Goal: Find specific page/section: Find specific page/section

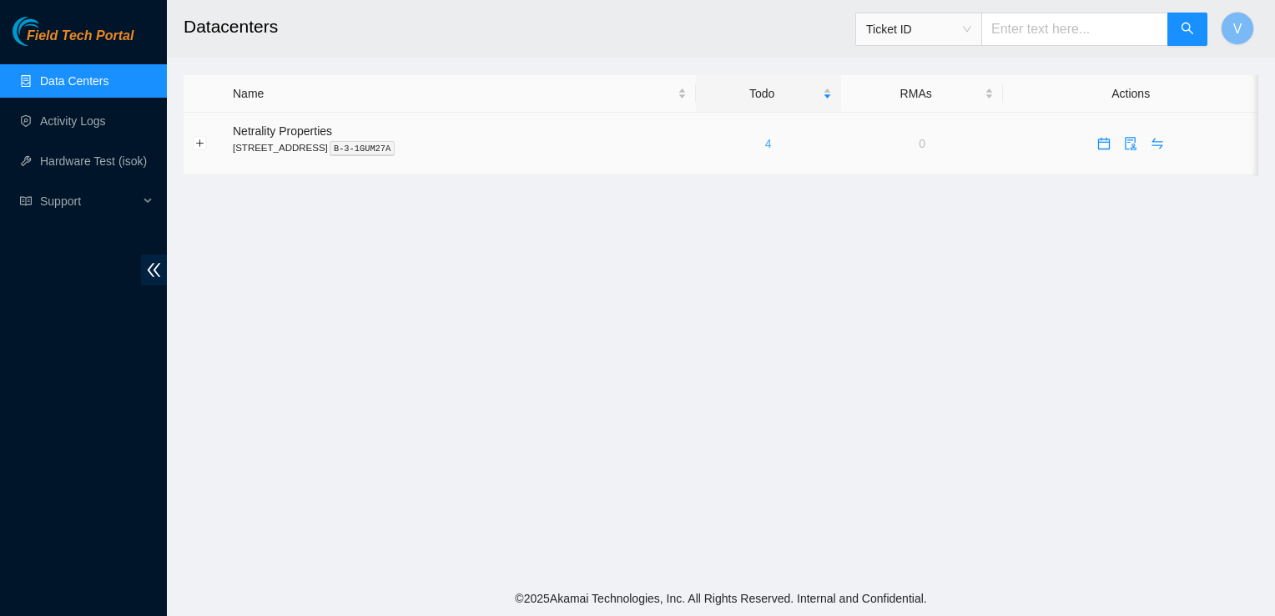
click at [772, 146] on link "4" at bounding box center [768, 143] width 7 height 13
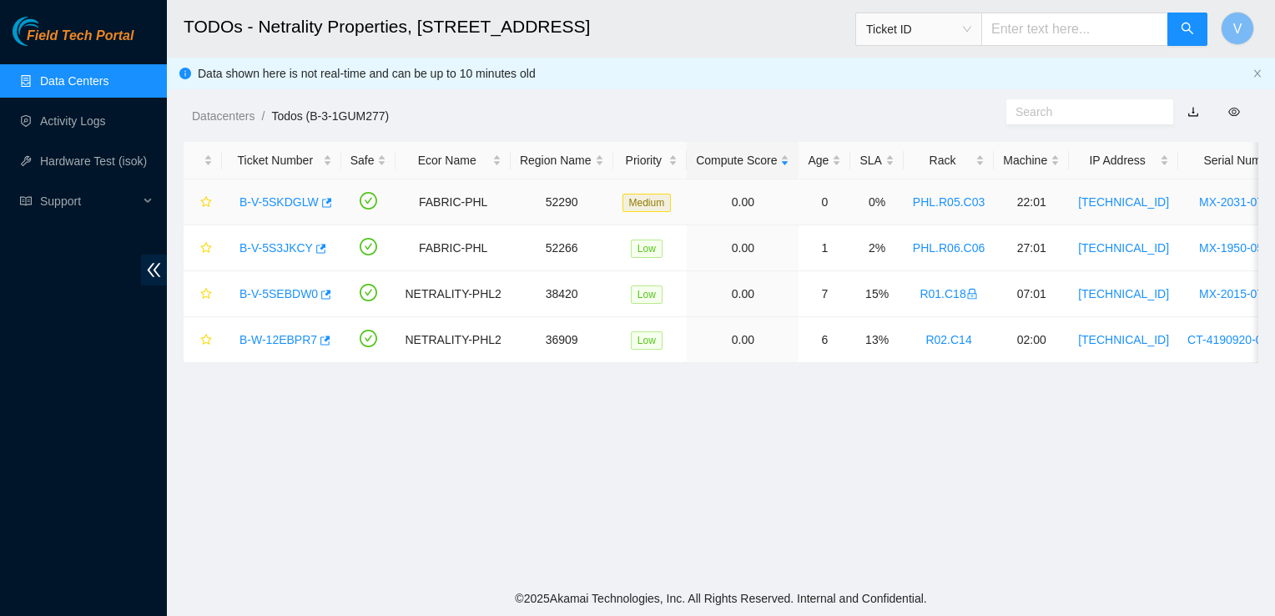
click at [300, 198] on link "B-V-5SKDGLW" at bounding box center [278, 201] width 79 height 13
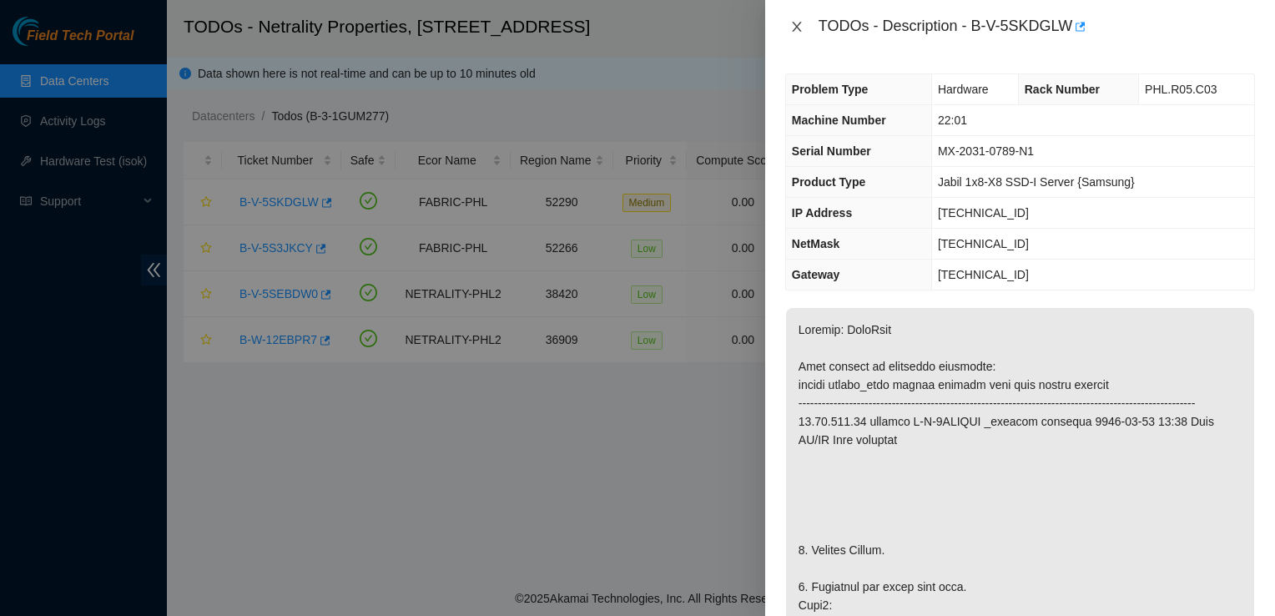
click at [798, 25] on icon "close" at bounding box center [796, 27] width 9 height 10
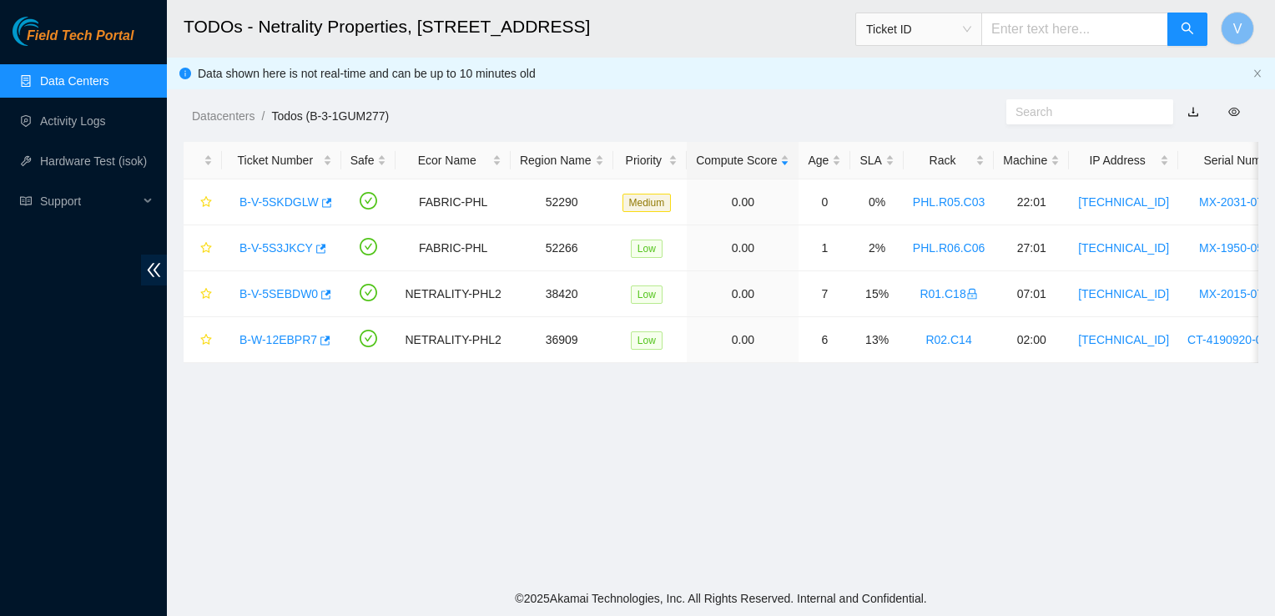
click at [731, 376] on main "TODOs - Netrality Properties, 401 N. Broad (Philadelphia) Ticket ID V Data show…" at bounding box center [721, 290] width 1108 height 581
